Goal: Task Accomplishment & Management: Manage account settings

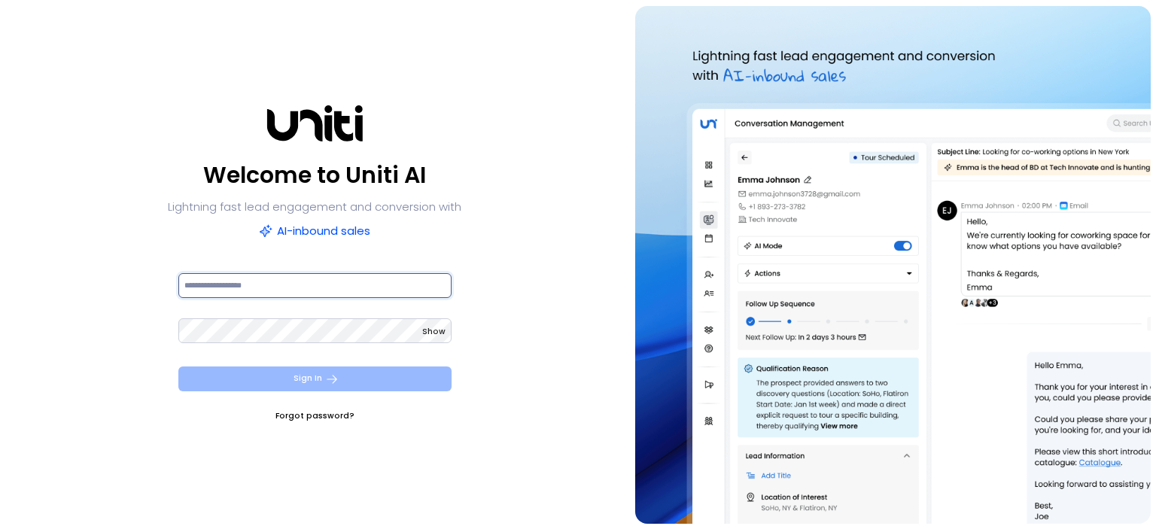
type input "**********"
click at [345, 382] on button "Sign In" at bounding box center [314, 379] width 273 height 25
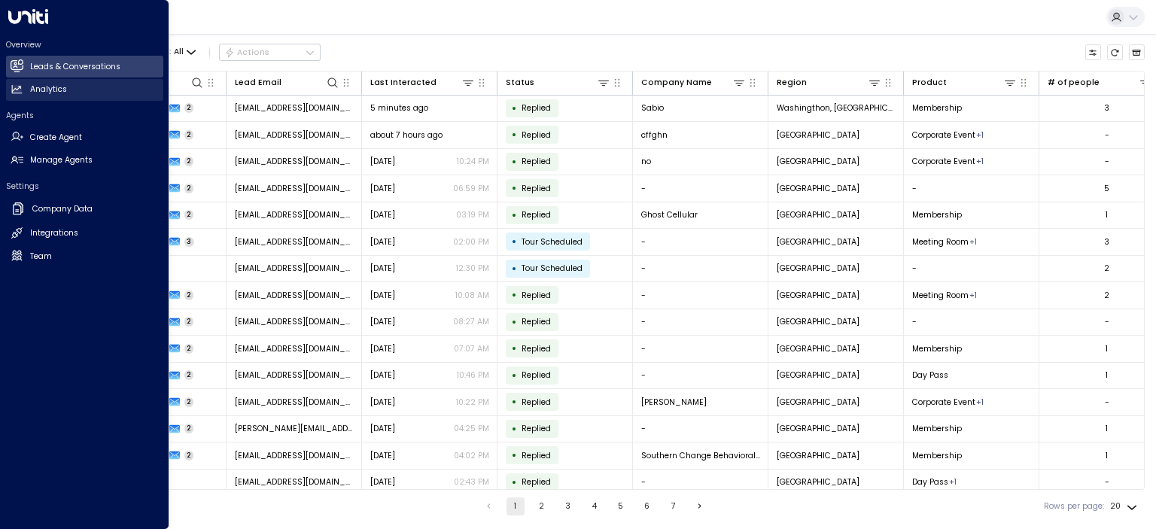
click at [17, 87] on icon at bounding box center [17, 89] width 10 height 8
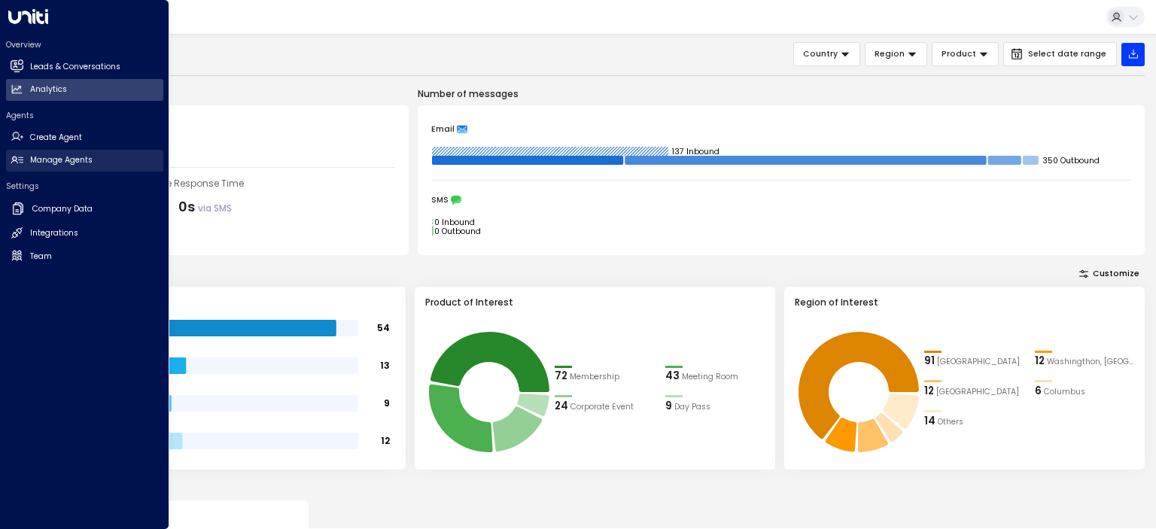
click at [61, 161] on h2 "Manage Agents" at bounding box center [61, 160] width 62 height 12
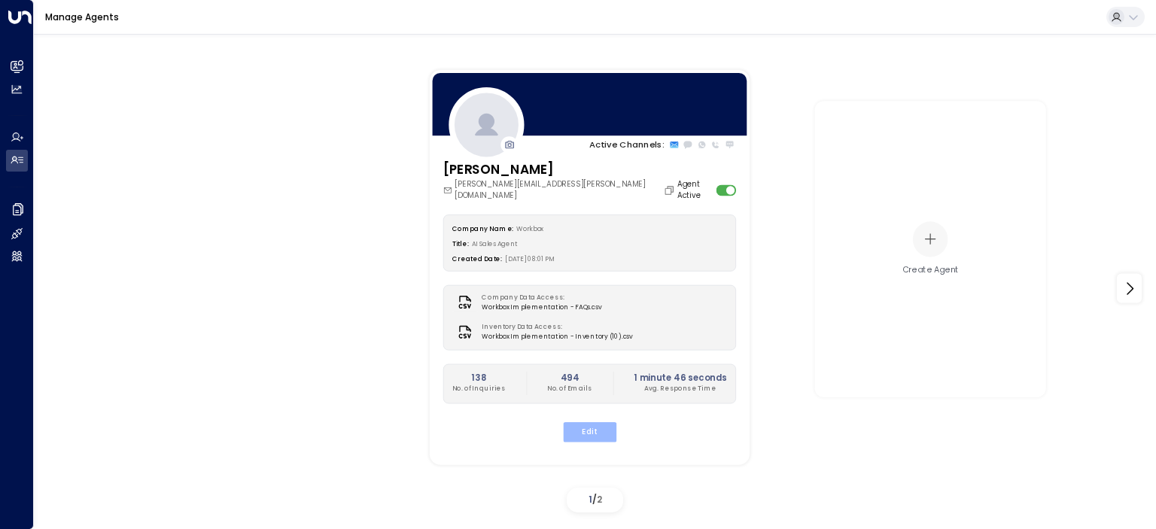
click at [594, 422] on button "Edit" at bounding box center [588, 432] width 53 height 20
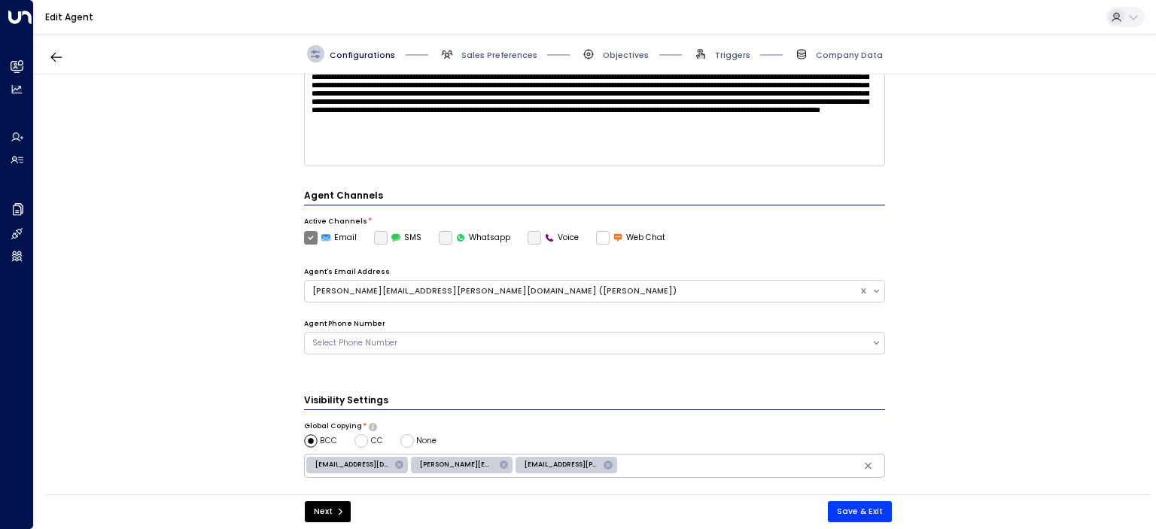
scroll to position [301, 0]
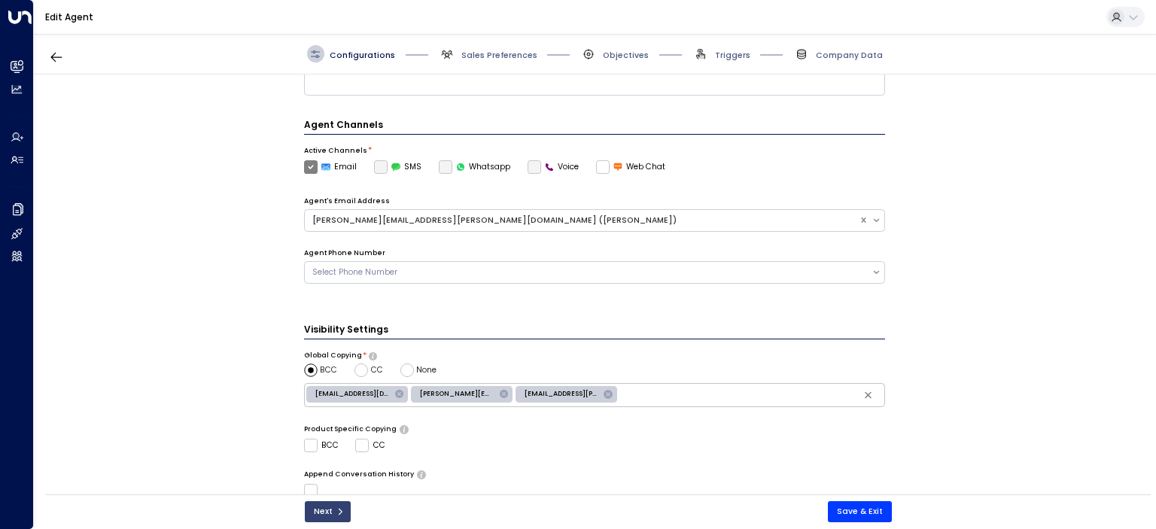
click at [324, 510] on button "Next" at bounding box center [328, 511] width 46 height 21
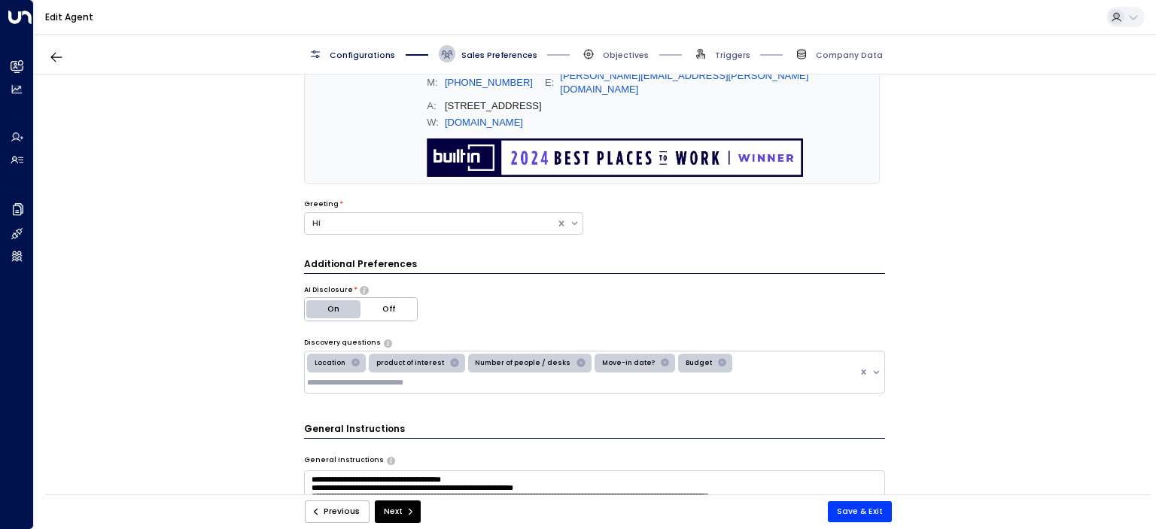
scroll to position [226, 0]
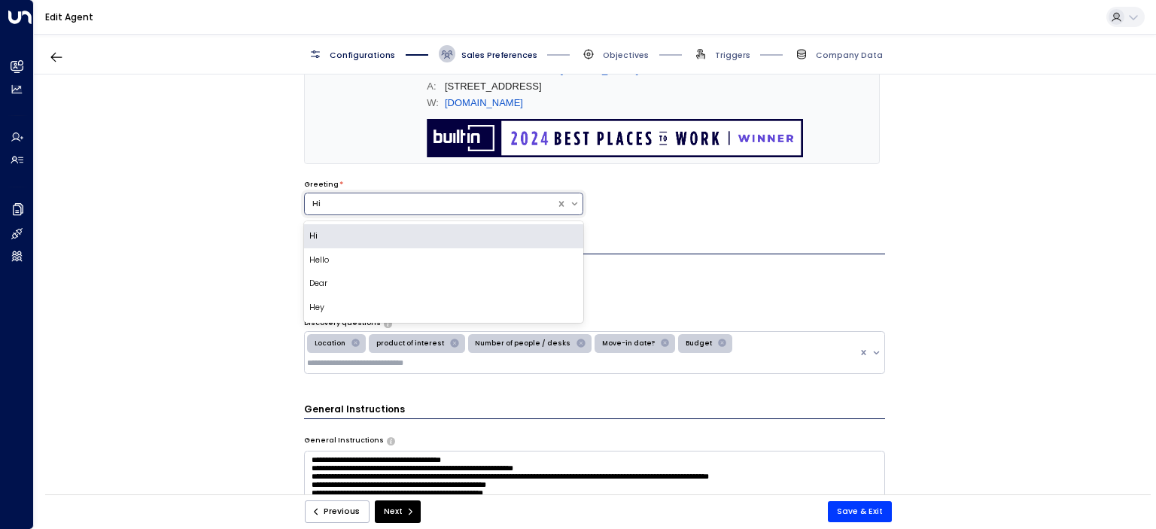
click at [367, 198] on div "Hi" at bounding box center [430, 204] width 237 height 12
click at [218, 198] on div "Email Preferences Signature (HTML) * Signature Preview [PERSON_NAME] Sales Coor…" at bounding box center [594, 289] width 1121 height 428
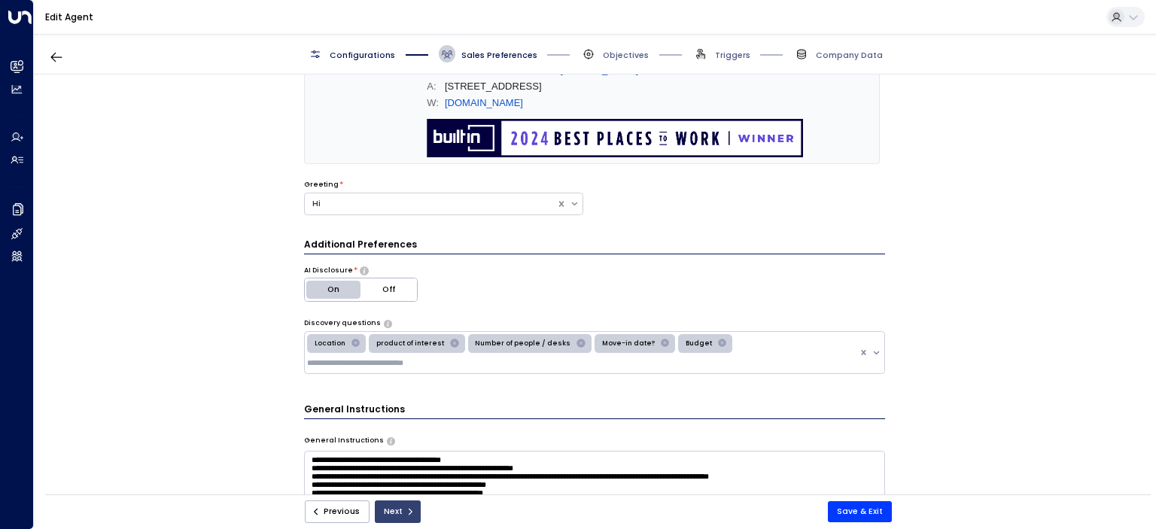
click at [406, 513] on icon "submit" at bounding box center [410, 511] width 9 height 9
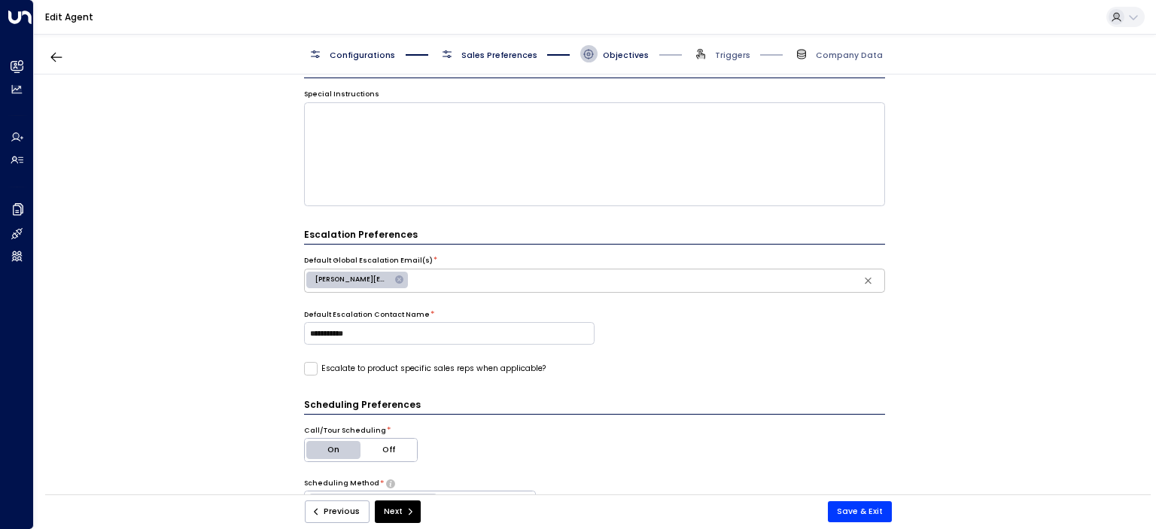
scroll to position [218, 0]
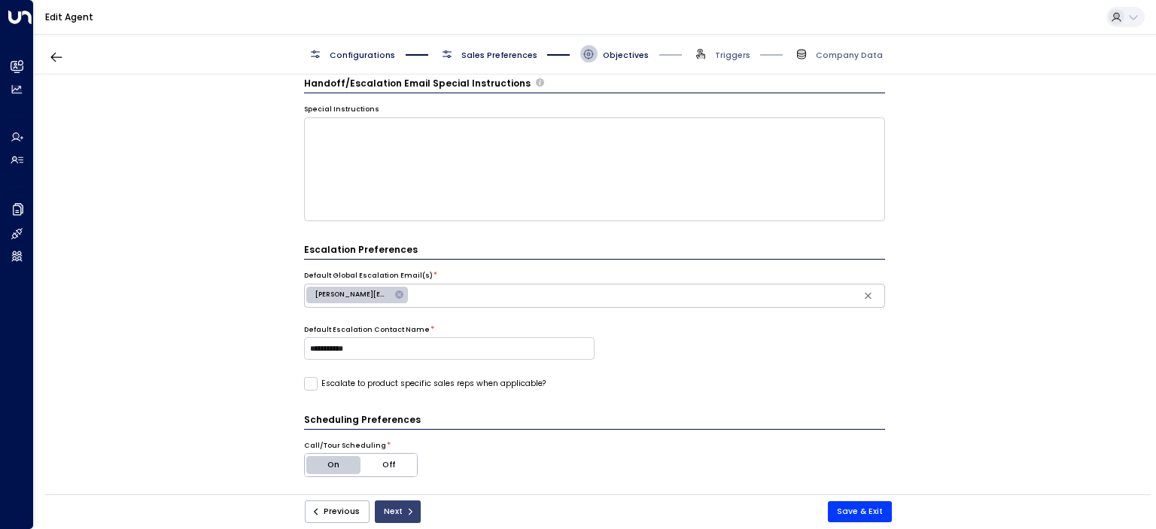
click at [397, 513] on button "Next" at bounding box center [398, 512] width 46 height 23
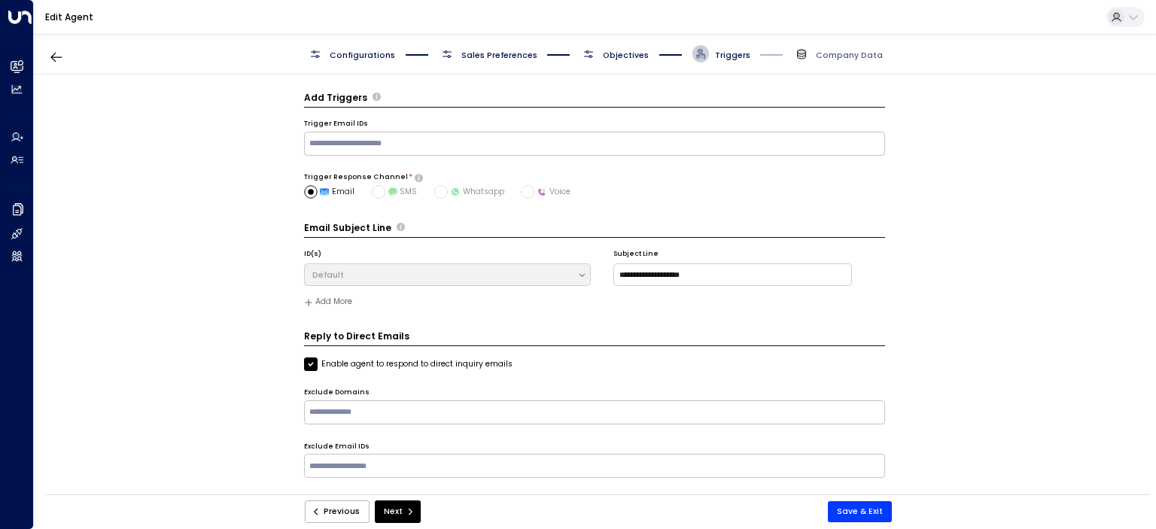
scroll to position [0, 0]
click at [391, 509] on button "Next" at bounding box center [398, 512] width 46 height 23
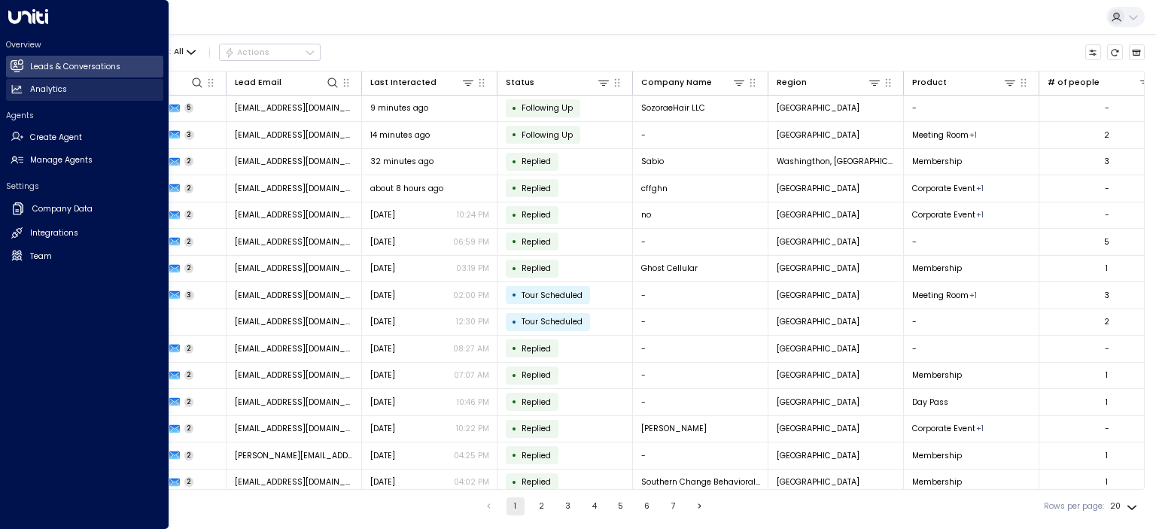
click at [40, 86] on h2 "Analytics" at bounding box center [48, 90] width 37 height 12
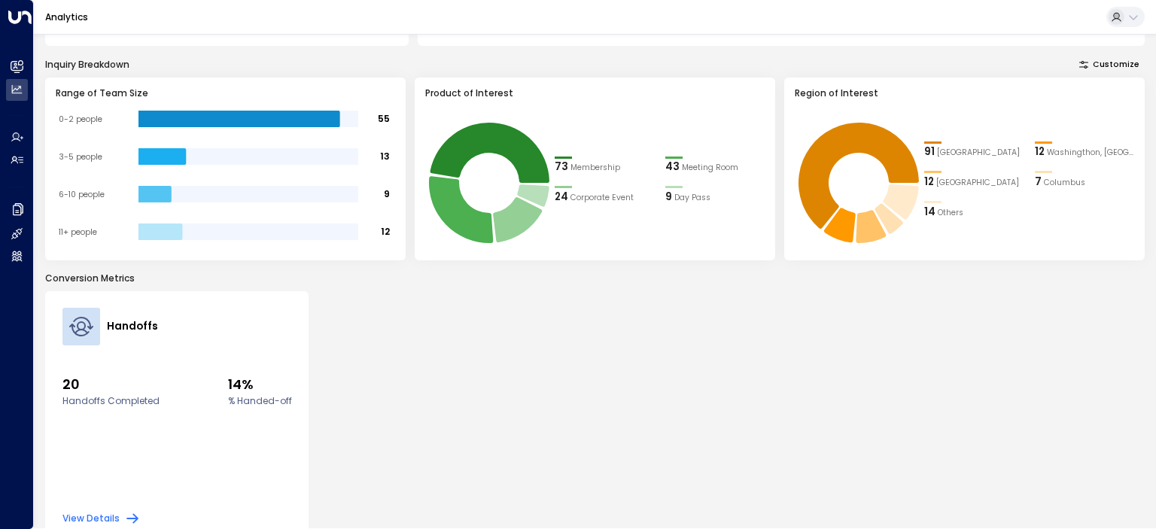
scroll to position [231, 0]
